Goal: Task Accomplishment & Management: Manage account settings

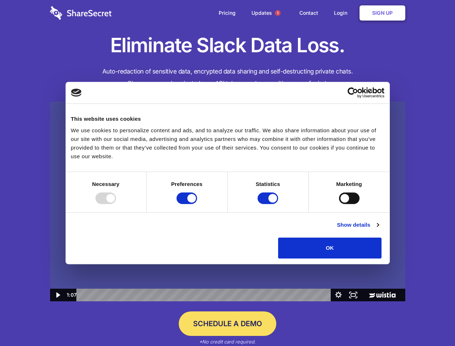
click at [228, 173] on img at bounding box center [228, 202] width 356 height 200
click at [116, 204] on div at bounding box center [106, 199] width 21 height 12
click at [197, 204] on input "Preferences" at bounding box center [187, 199] width 21 height 12
checkbox input "false"
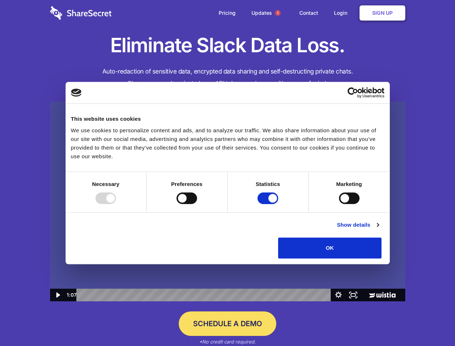
click at [269, 204] on input "Statistics" at bounding box center [268, 199] width 21 height 12
checkbox input "false"
click at [339, 204] on input "Marketing" at bounding box center [349, 199] width 21 height 12
checkbox input "true"
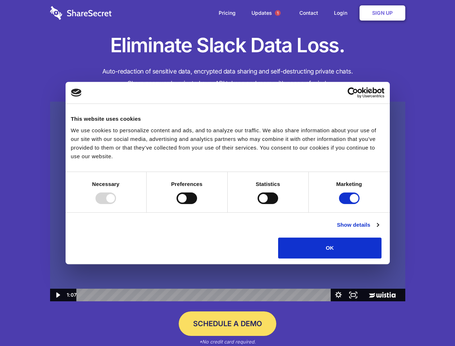
click at [379, 229] on link "Show details" at bounding box center [358, 225] width 42 height 9
